Goal: Information Seeking & Learning: Learn about a topic

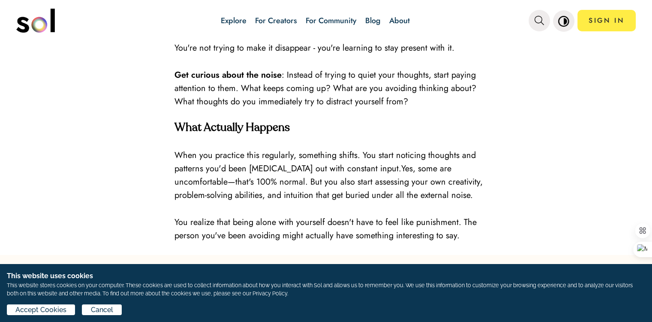
scroll to position [1372, 0]
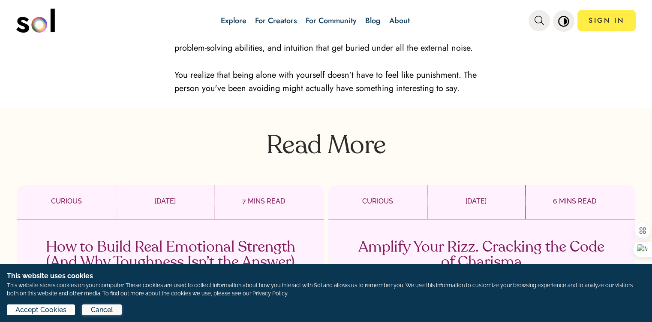
click at [98, 309] on span "Cancel" at bounding box center [102, 309] width 22 height 10
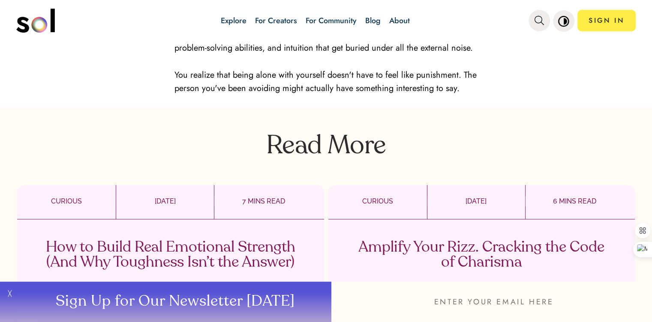
click at [7, 294] on button "╳" at bounding box center [8, 301] width 17 height 40
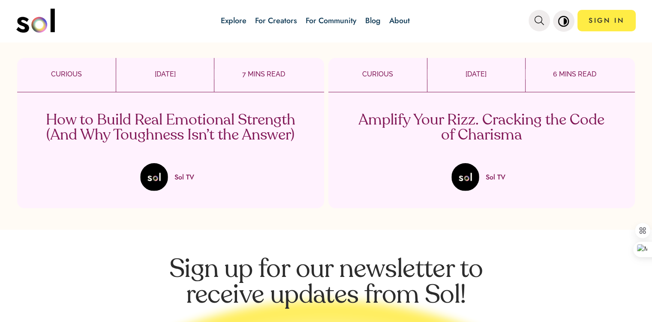
scroll to position [1501, 0]
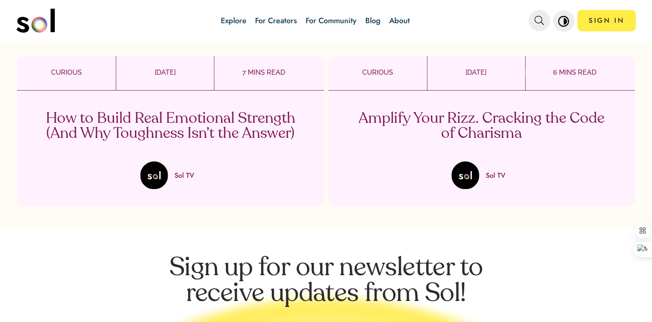
drag, startPoint x: 432, startPoint y: 110, endPoint x: 396, endPoint y: 107, distance: 35.7
click at [396, 111] on p "Amplify Your Rizz. Cracking the Code of Charisma" at bounding box center [481, 126] width 253 height 30
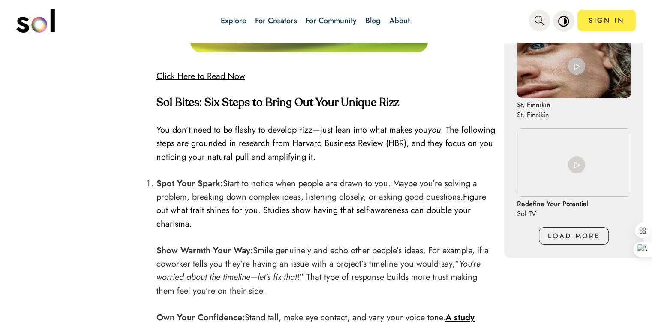
scroll to position [815, 0]
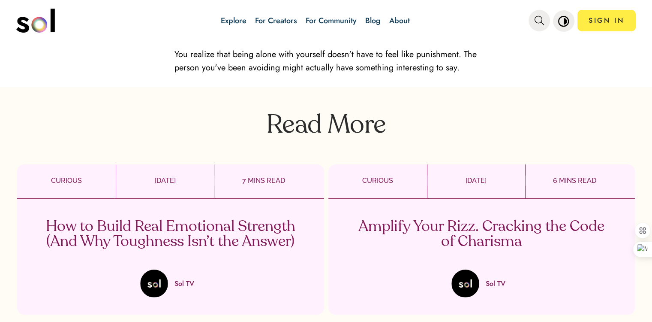
scroll to position [1458, 0]
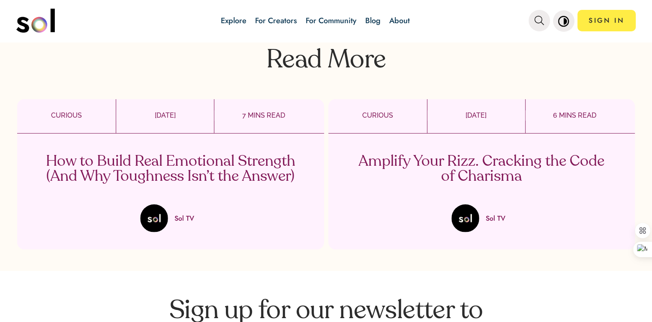
click at [146, 154] on p "How to Build Real Emotional Strength (And Why Toughness Isn’t the Answer)" at bounding box center [170, 169] width 253 height 30
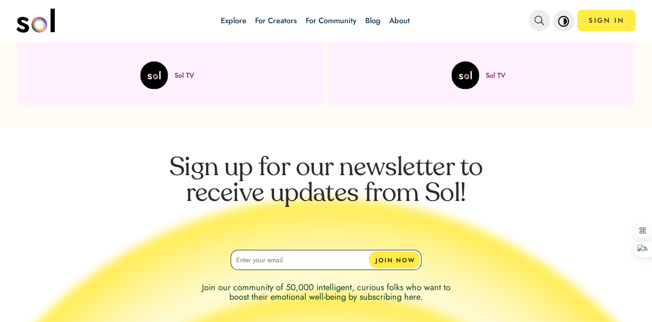
scroll to position [2223, 0]
